Goal: Find specific page/section: Find specific page/section

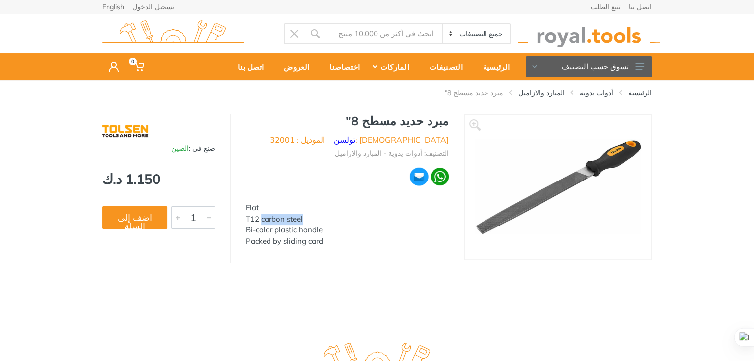
drag, startPoint x: 262, startPoint y: 218, endPoint x: 303, endPoint y: 217, distance: 41.1
click at [303, 217] on div "Flat T12 carbon steel Bi-color plastic handle Packed by sliding card" at bounding box center [347, 225] width 203 height 45
click at [107, 6] on link "English" at bounding box center [113, 6] width 22 height 7
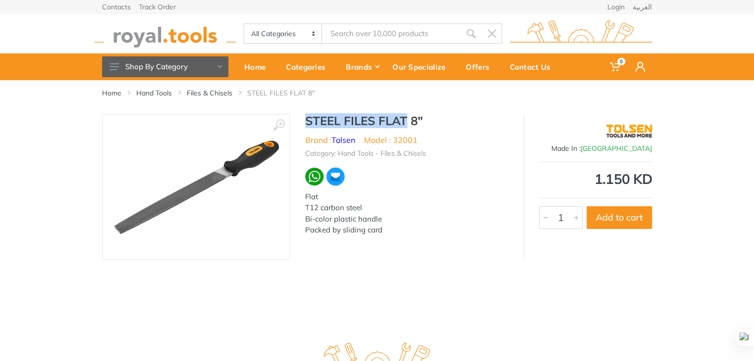
drag, startPoint x: 306, startPoint y: 117, endPoint x: 408, endPoint y: 125, distance: 102.8
click at [408, 125] on h1 "STEEL FILES FLAT 8"" at bounding box center [406, 121] width 203 height 14
copy h1 "STEEL FILES FLAT"
